Goal: Navigation & Orientation: Find specific page/section

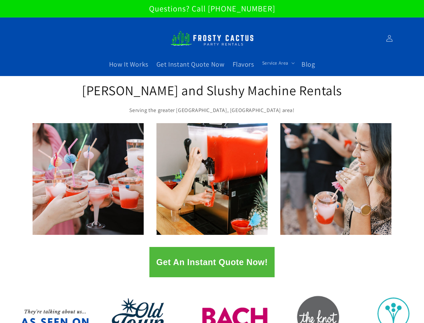
click at [277, 63] on span "Service Area" at bounding box center [275, 63] width 26 height 6
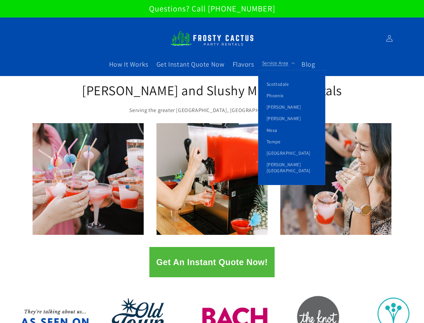
click at [212, 262] on button "Get An Instant Quote Now!" at bounding box center [212, 262] width 125 height 30
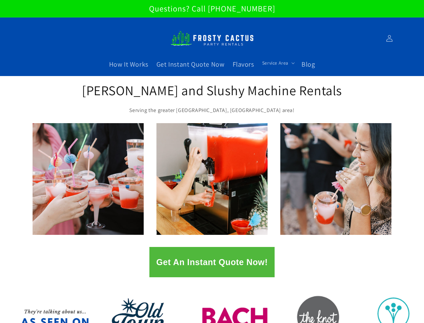
click at [277, 63] on span "Service Area" at bounding box center [275, 63] width 26 height 6
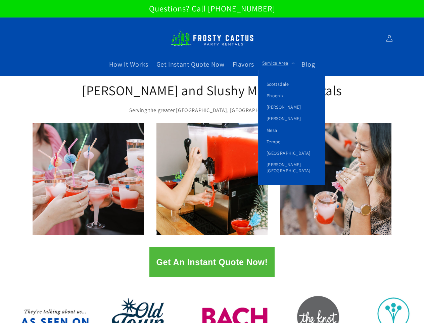
click at [212, 262] on button "Get An Instant Quote Now!" at bounding box center [212, 262] width 125 height 30
